Goal: Task Accomplishment & Management: Manage account settings

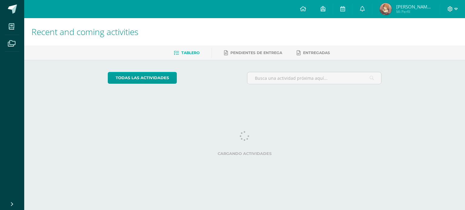
click at [453, 8] on span at bounding box center [452, 9] width 10 height 7
click at [398, 11] on span "Mi Perfil" at bounding box center [414, 11] width 36 height 5
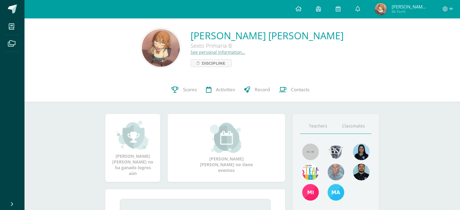
click at [349, 131] on link "Classmates" at bounding box center [354, 126] width 36 height 15
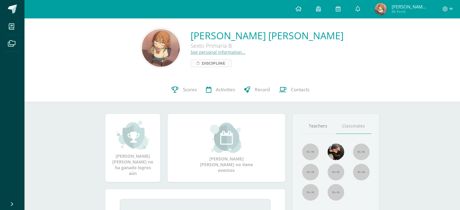
click at [232, 61] on link "Discipline" at bounding box center [211, 63] width 41 height 8
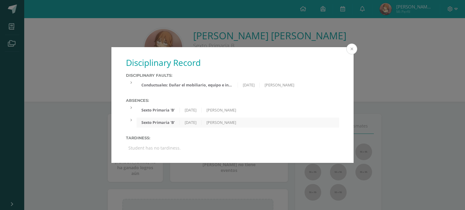
click at [349, 50] on button at bounding box center [351, 49] width 11 height 11
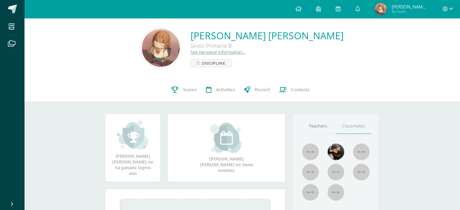
click at [180, 46] on img at bounding box center [161, 48] width 38 height 38
click at [394, 11] on span "Mi Perfil" at bounding box center [410, 11] width 36 height 5
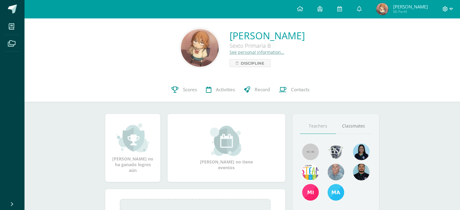
click at [445, 9] on icon at bounding box center [445, 8] width 5 height 5
click at [432, 33] on span "Configuración" at bounding box center [433, 33] width 28 height 6
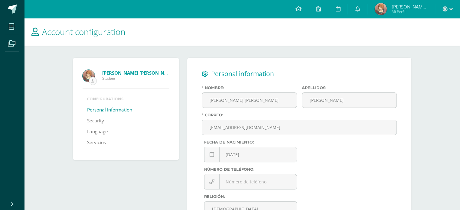
click at [95, 80] on input "file" at bounding box center [92, 80] width 7 height 7
type input "C:\fakepath\★.jpg"
click at [299, 13] on link at bounding box center [298, 9] width 21 height 18
click at [295, 5] on link at bounding box center [298, 9] width 21 height 18
